Goal: Navigation & Orientation: Find specific page/section

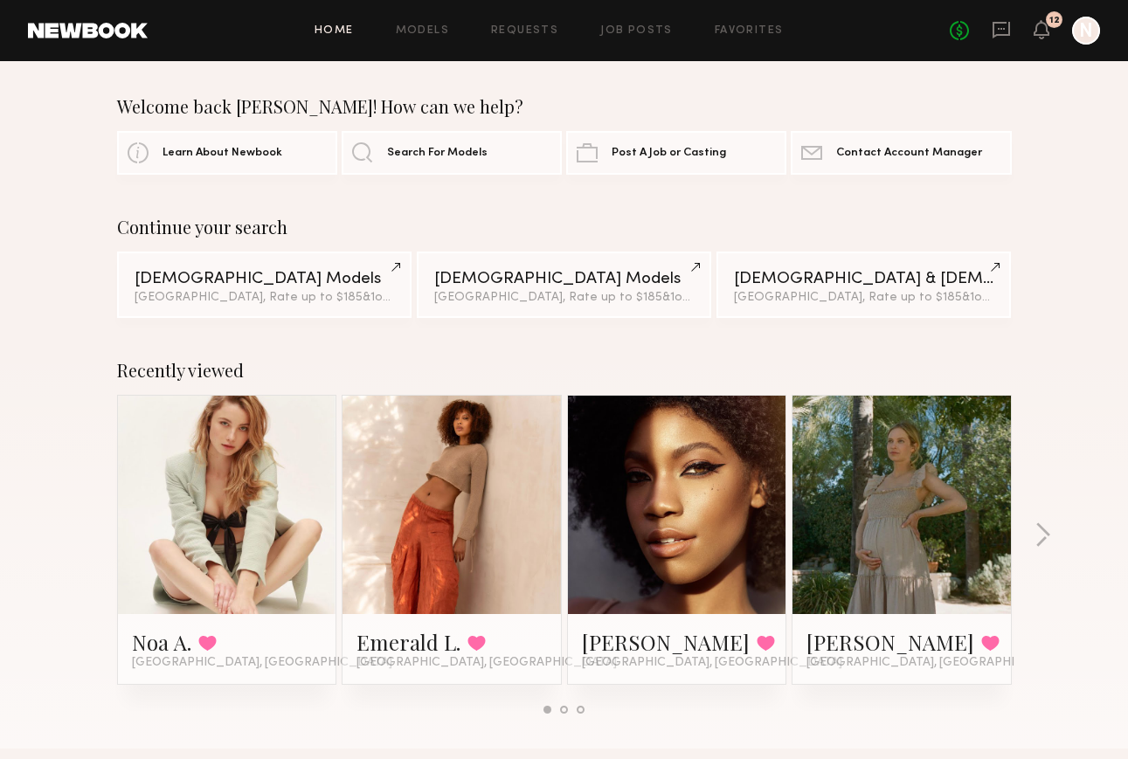
click at [423, 533] on link at bounding box center [451, 505] width 107 height 218
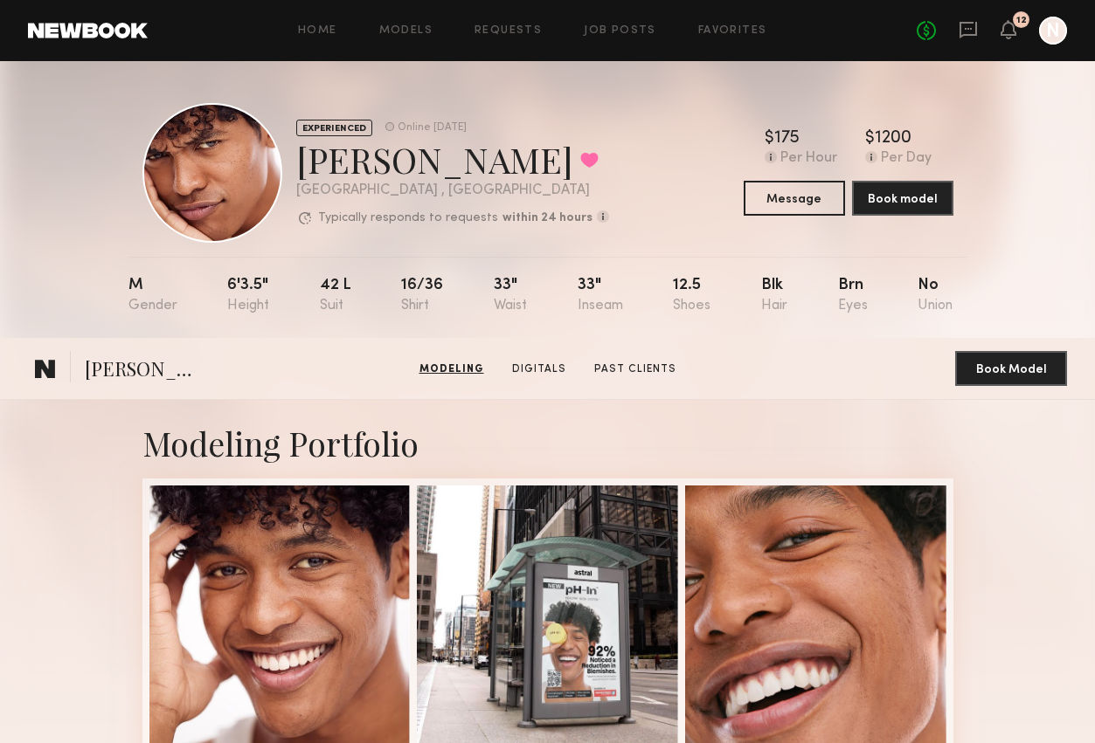
scroll to position [573, 0]
